Goal: Information Seeking & Learning: Find specific fact

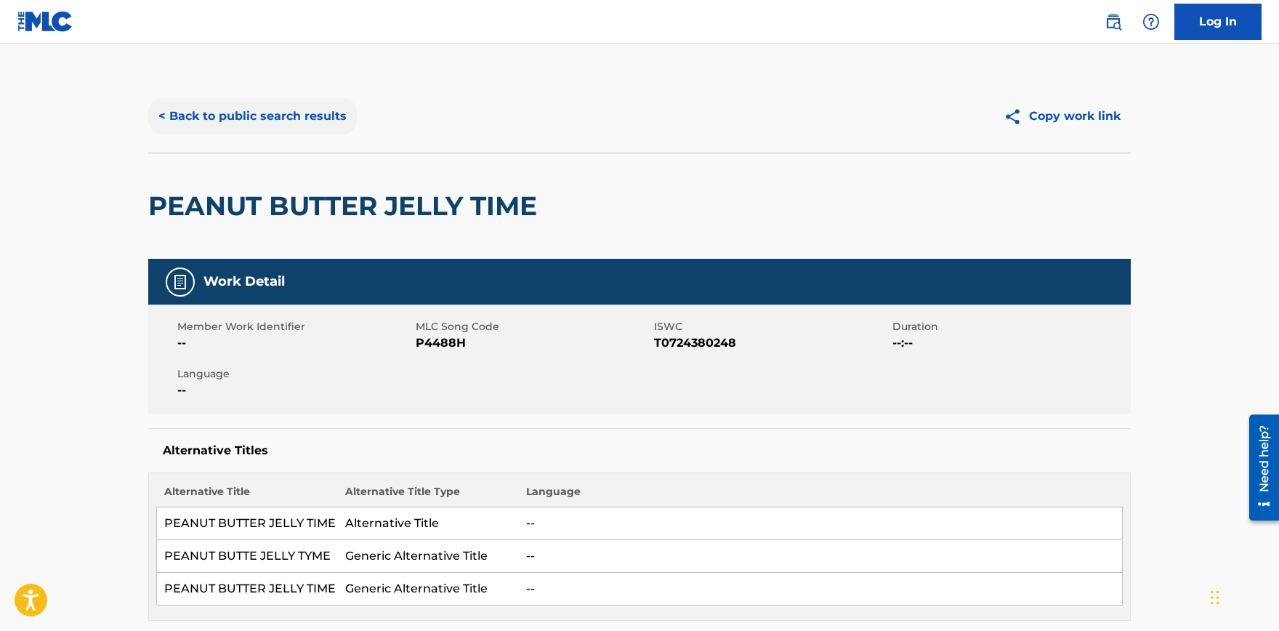
click at [283, 116] on button "< Back to public search results" at bounding box center [252, 116] width 209 height 36
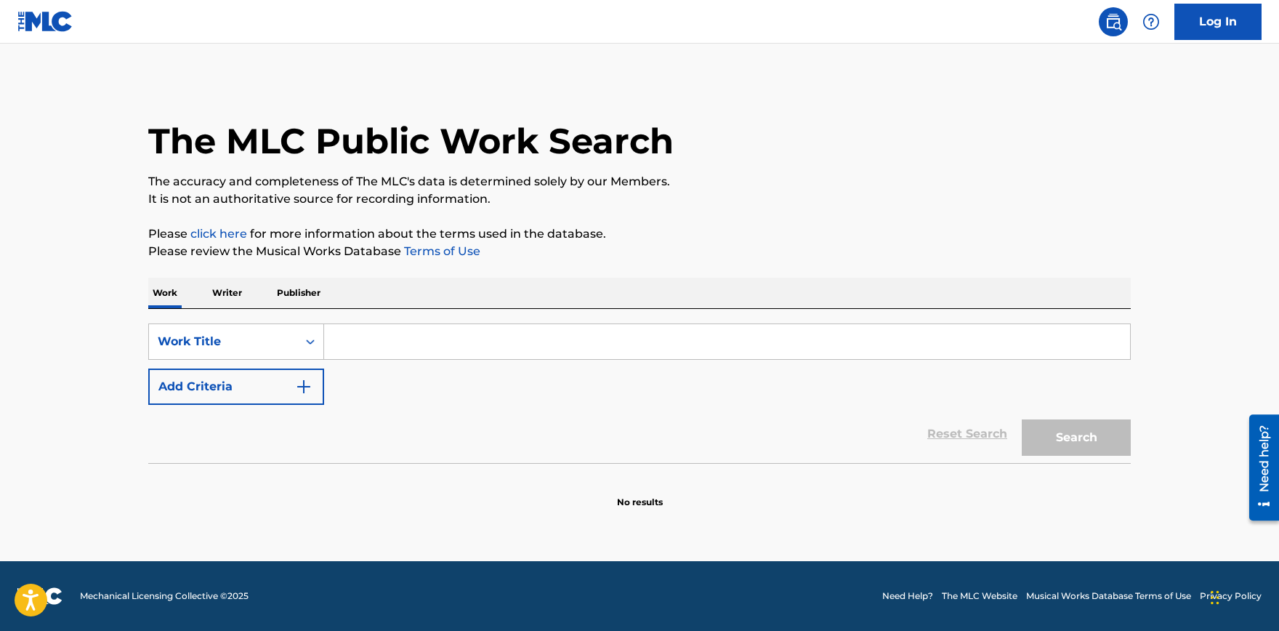
click at [389, 344] on input "Search Form" at bounding box center [727, 341] width 806 height 35
type input "Father and Son"
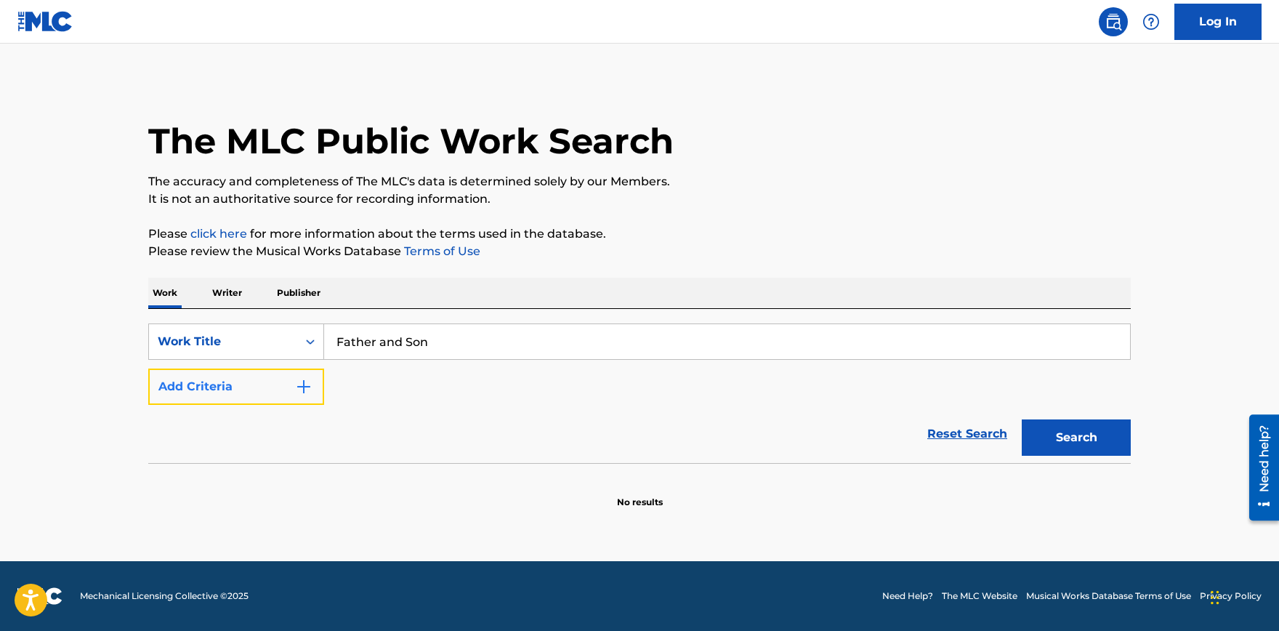
click at [268, 380] on button "Add Criteria" at bounding box center [236, 386] width 176 height 36
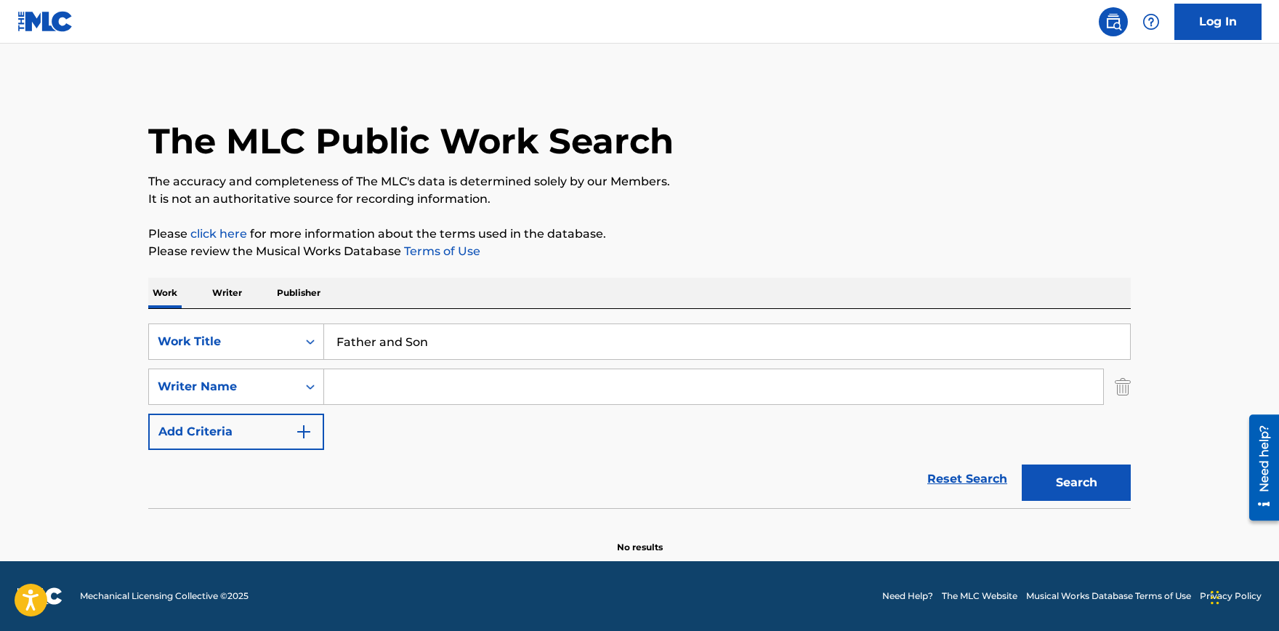
click at [352, 395] on input "Search Form" at bounding box center [713, 386] width 779 height 35
type input "[PERSON_NAME]"
click at [1022, 464] on button "Search" at bounding box center [1076, 482] width 109 height 36
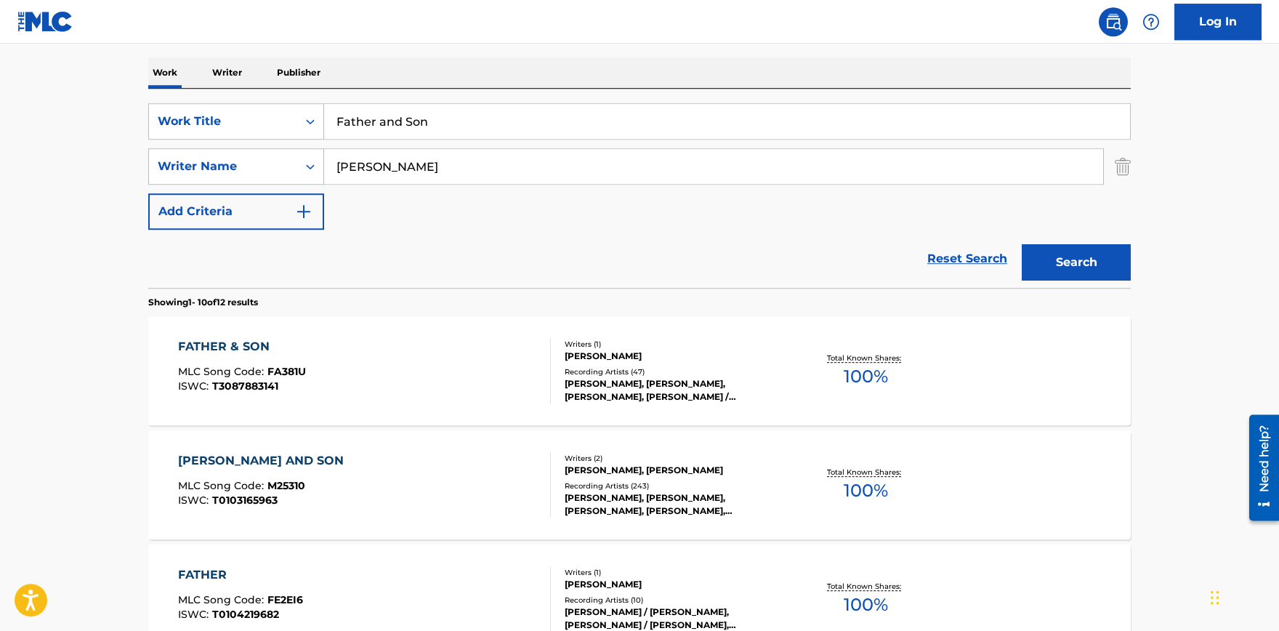
scroll to position [240, 0]
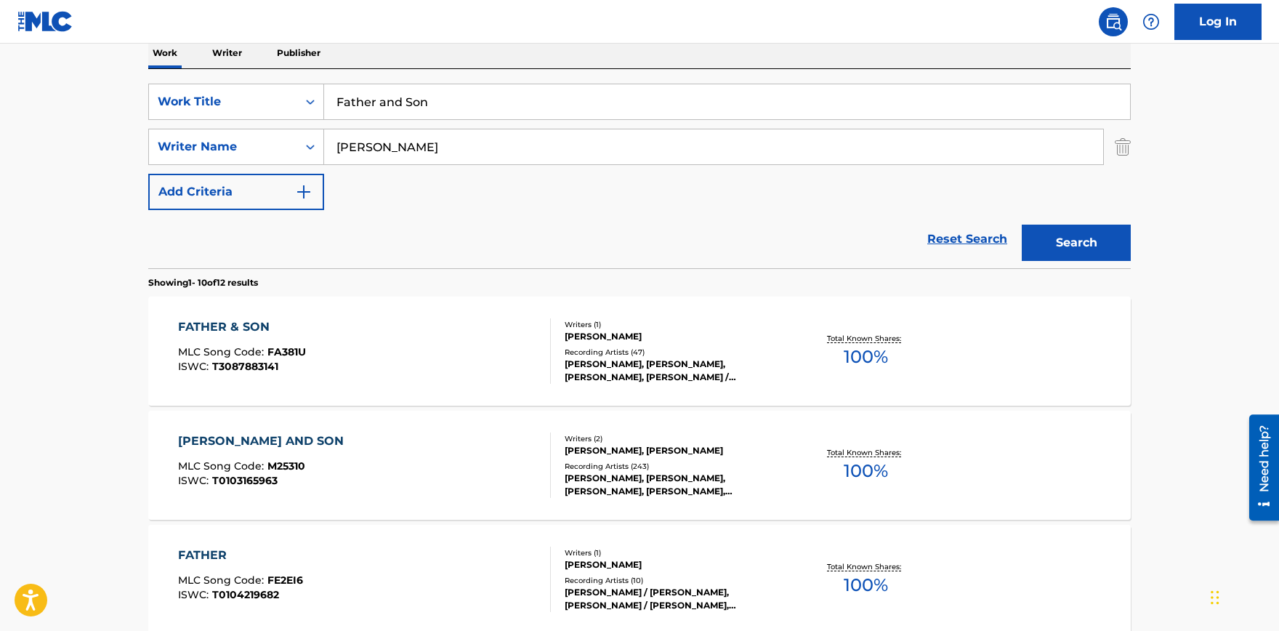
click at [223, 326] on div "FATHER & SON" at bounding box center [242, 326] width 128 height 17
